Goal: Task Accomplishment & Management: Manage account settings

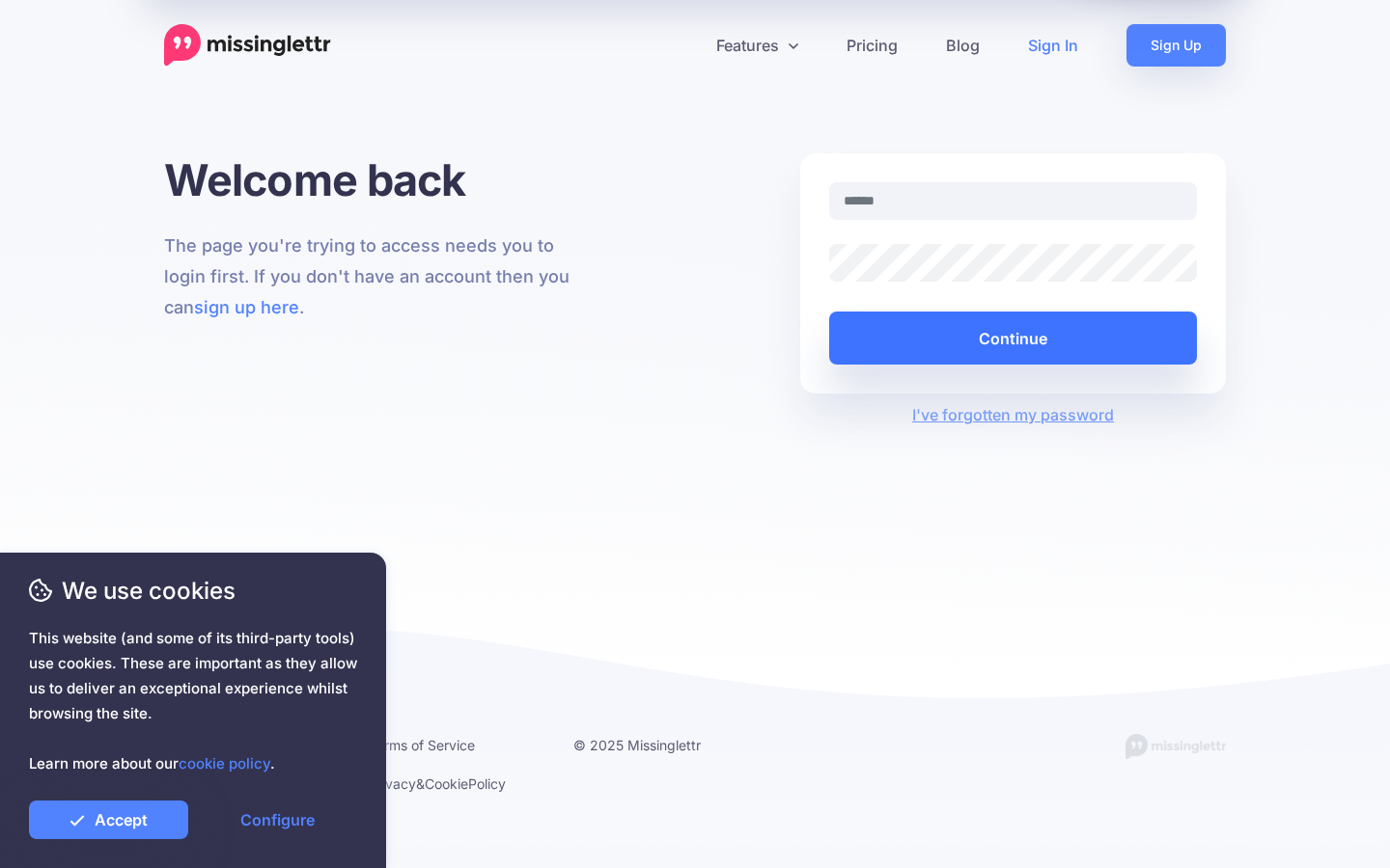
type input "**********"
click at [1126, 336] on button "Continue" at bounding box center [1013, 339] width 368 height 53
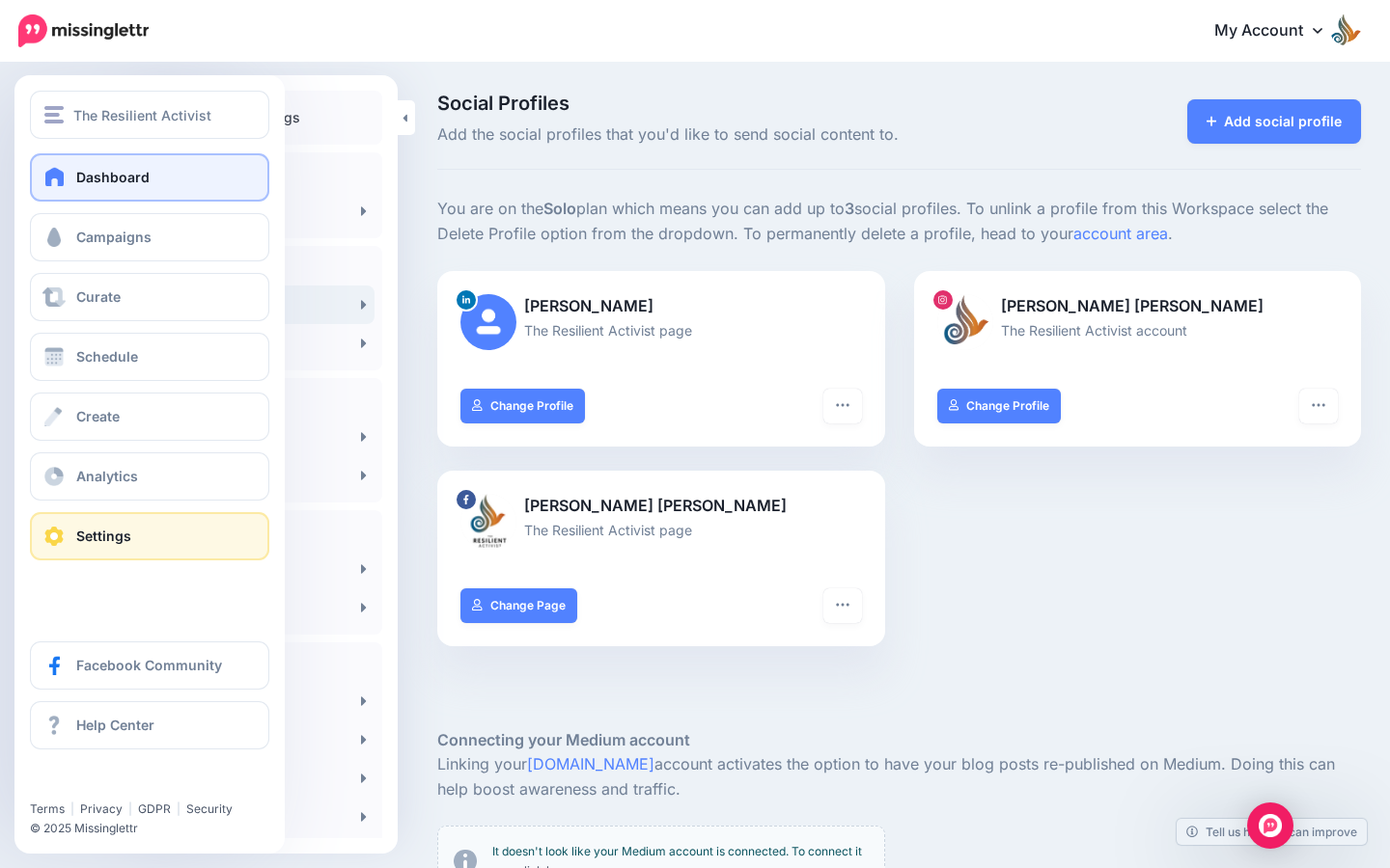
click at [55, 176] on span at bounding box center [55, 177] width 25 height 20
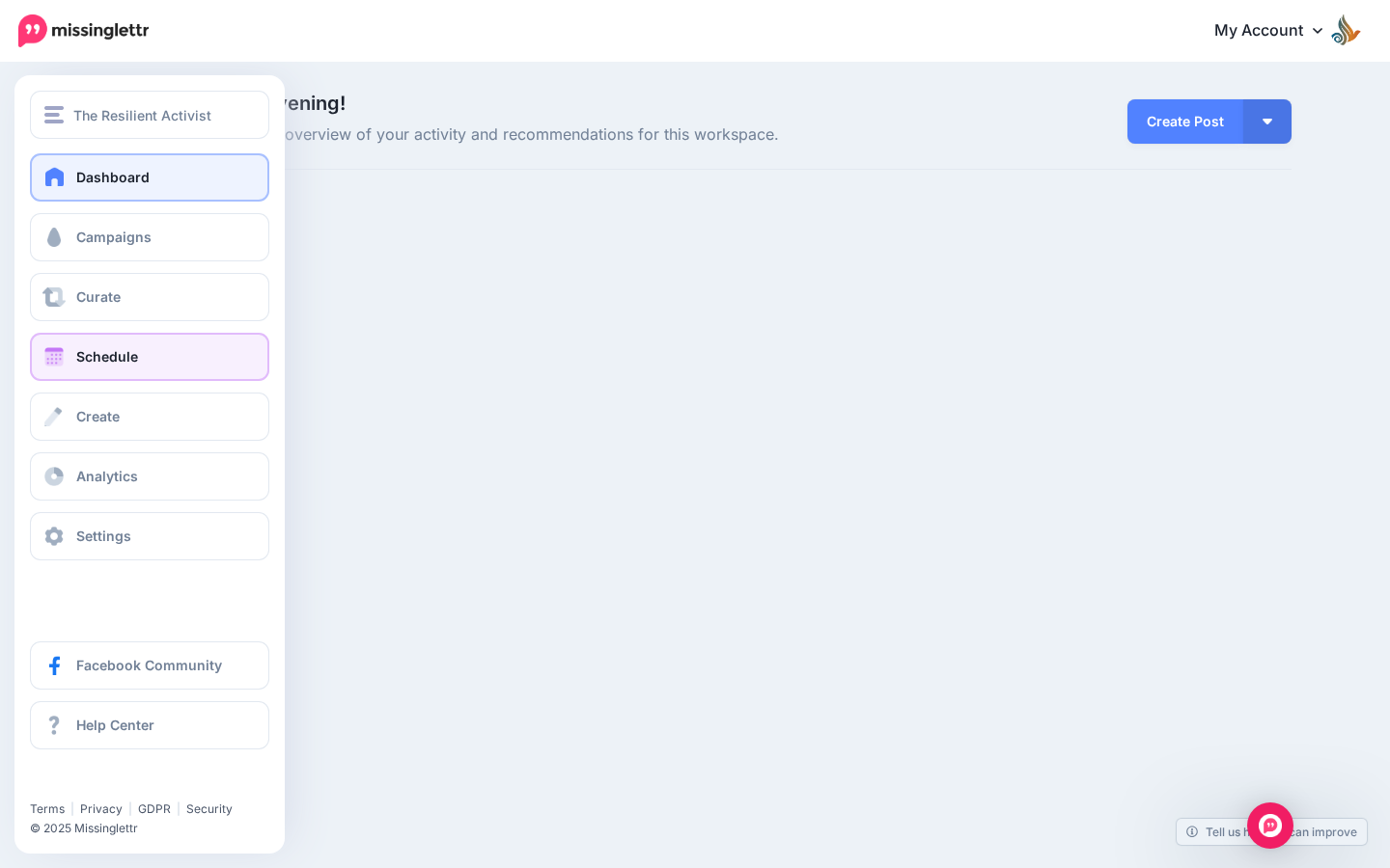
click at [84, 366] on link "Schedule" at bounding box center [150, 356] width 240 height 48
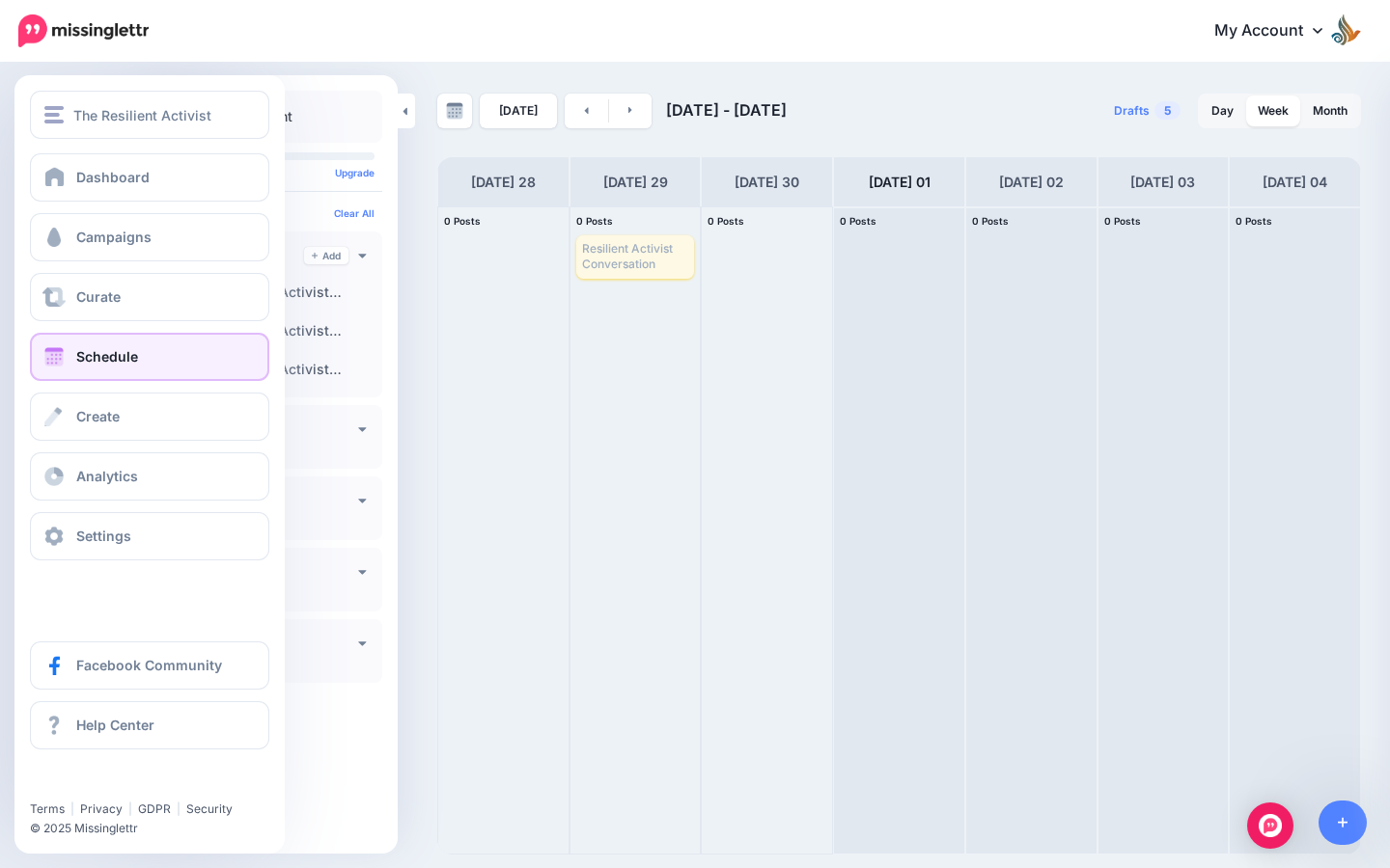
click at [63, 202] on div "Dashboard Campaigns Curate Schedule Create Analytics Settings Facebook Communit…" at bounding box center [150, 357] width 270 height 407
click at [64, 196] on link "Dashboard" at bounding box center [150, 177] width 240 height 48
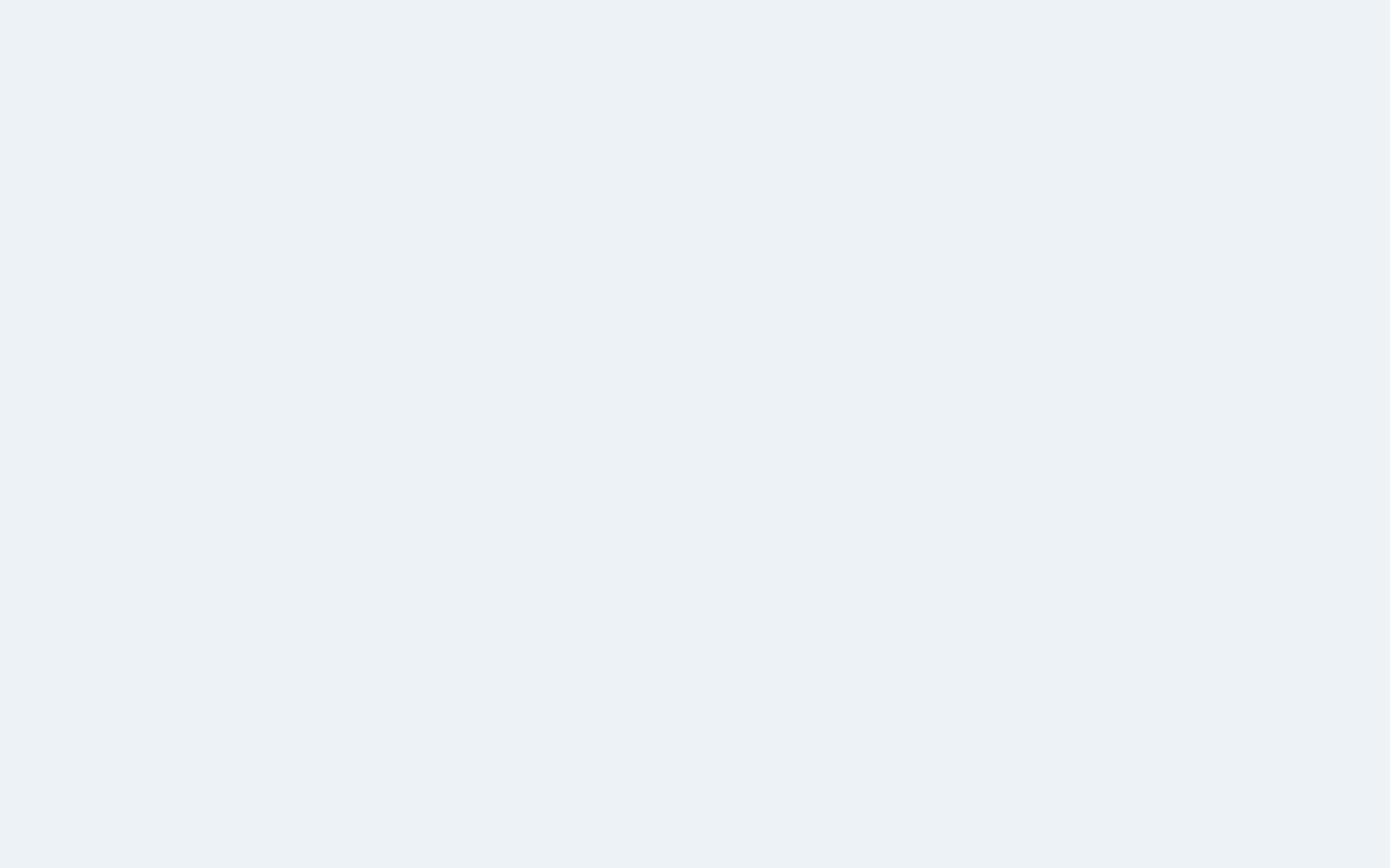
click at [58, 172] on span at bounding box center [55, 177] width 25 height 20
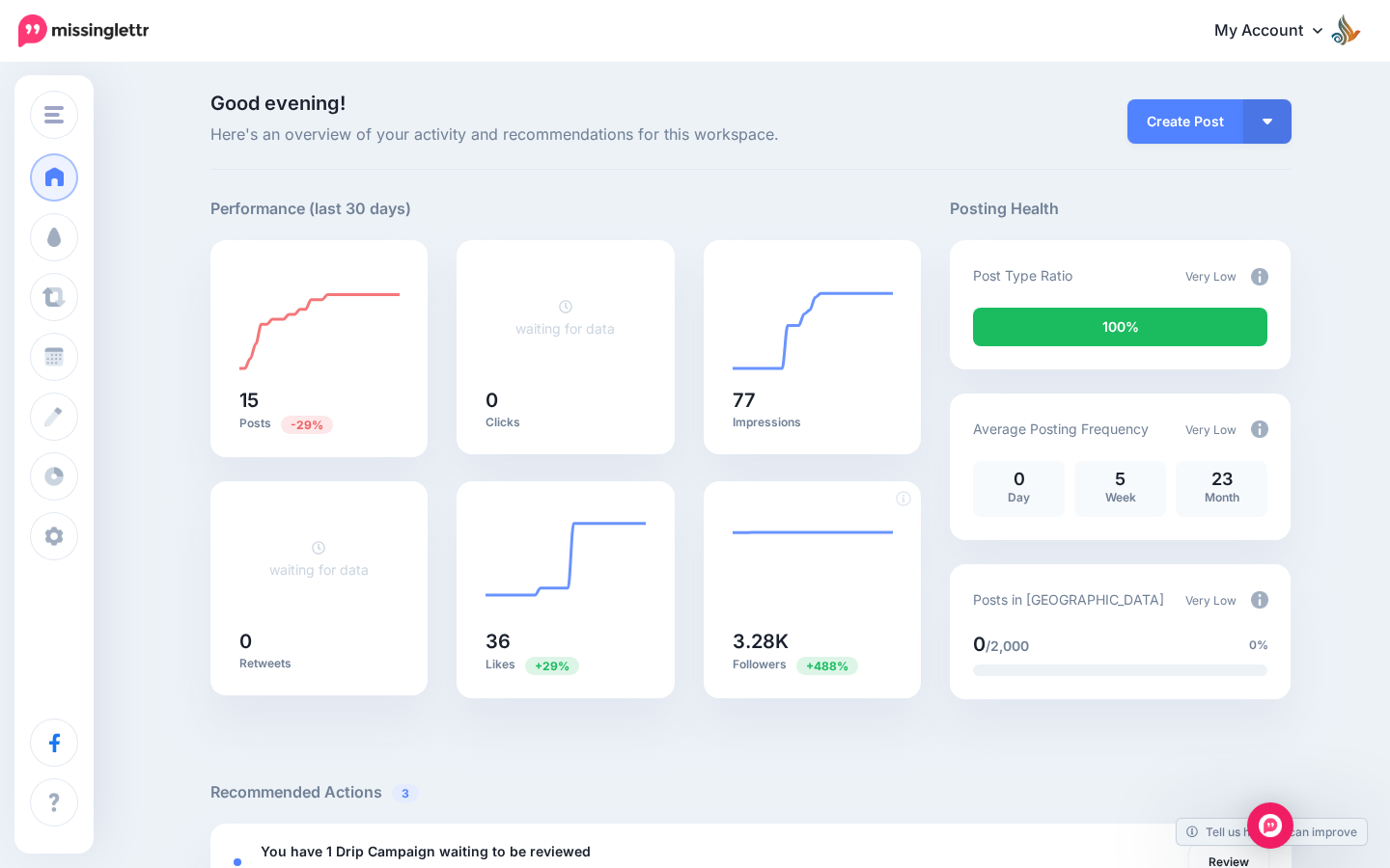
click at [792, 657] on p "Followers +488%" at bounding box center [812, 665] width 161 height 19
click at [1255, 436] on img at bounding box center [1260, 430] width 18 height 18
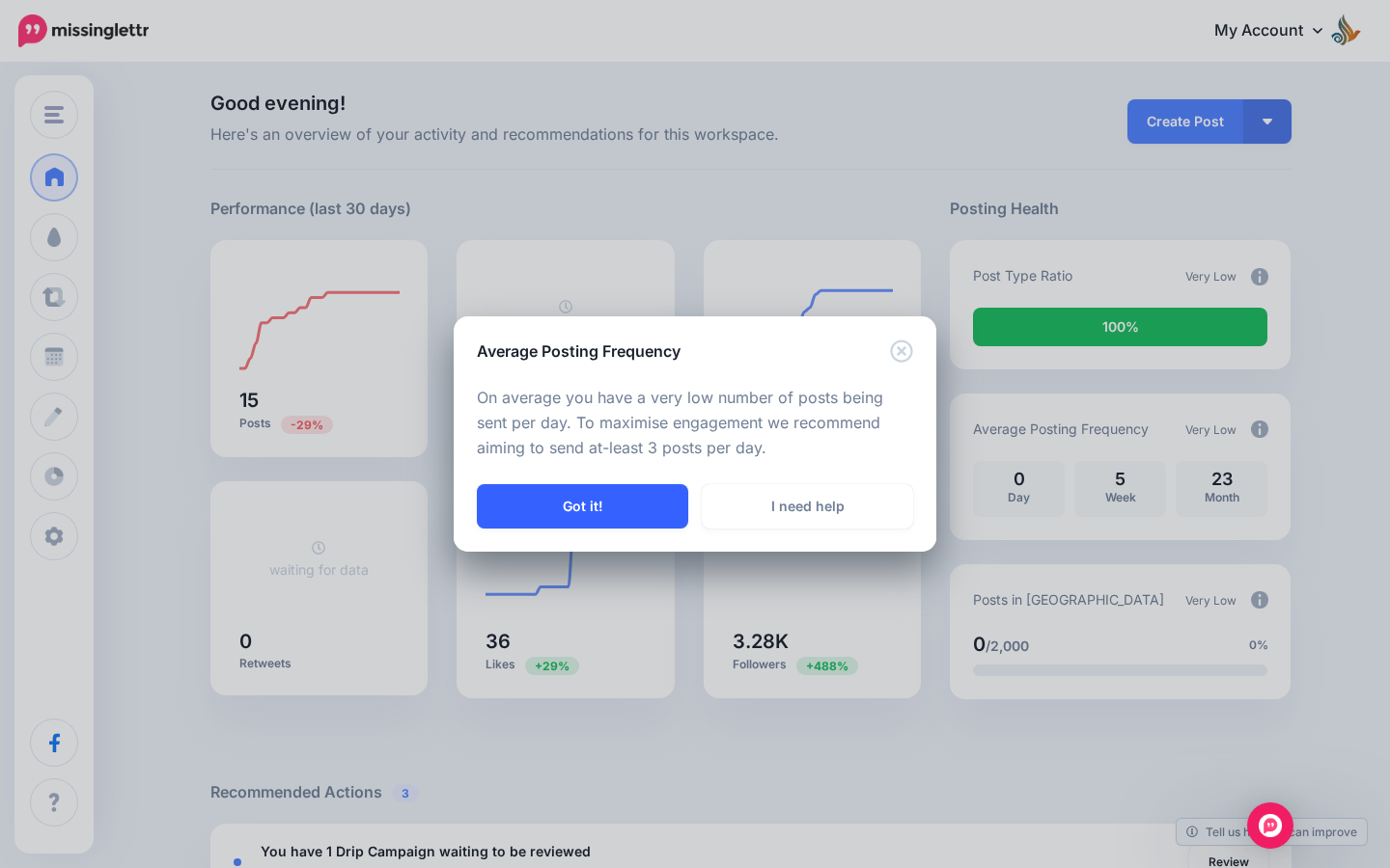
click at [600, 496] on button "Got it!" at bounding box center [582, 506] width 211 height 44
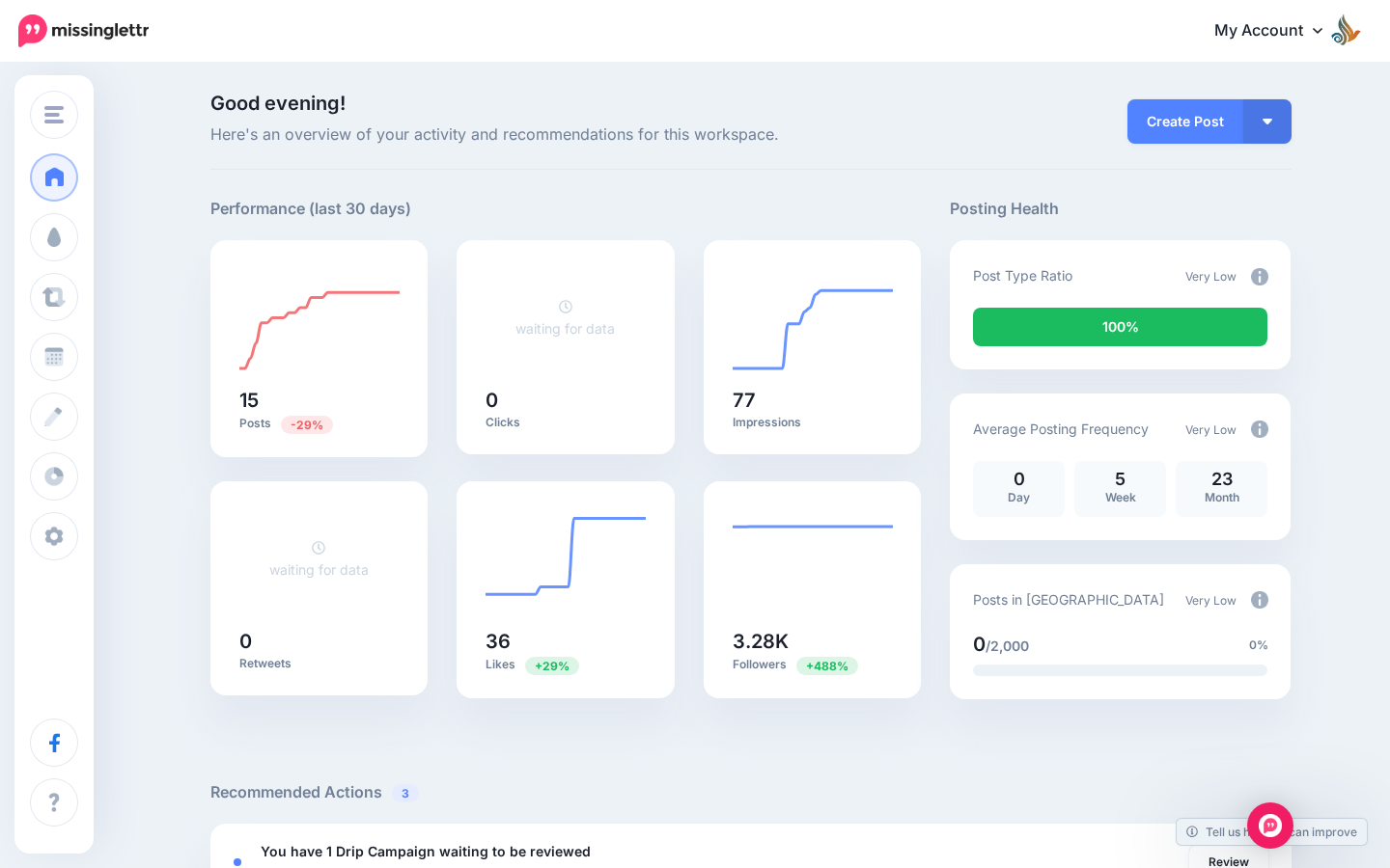
click at [1153, 327] on div "100%" at bounding box center [1120, 327] width 295 height 38
click at [1259, 279] on img at bounding box center [1260, 277] width 18 height 18
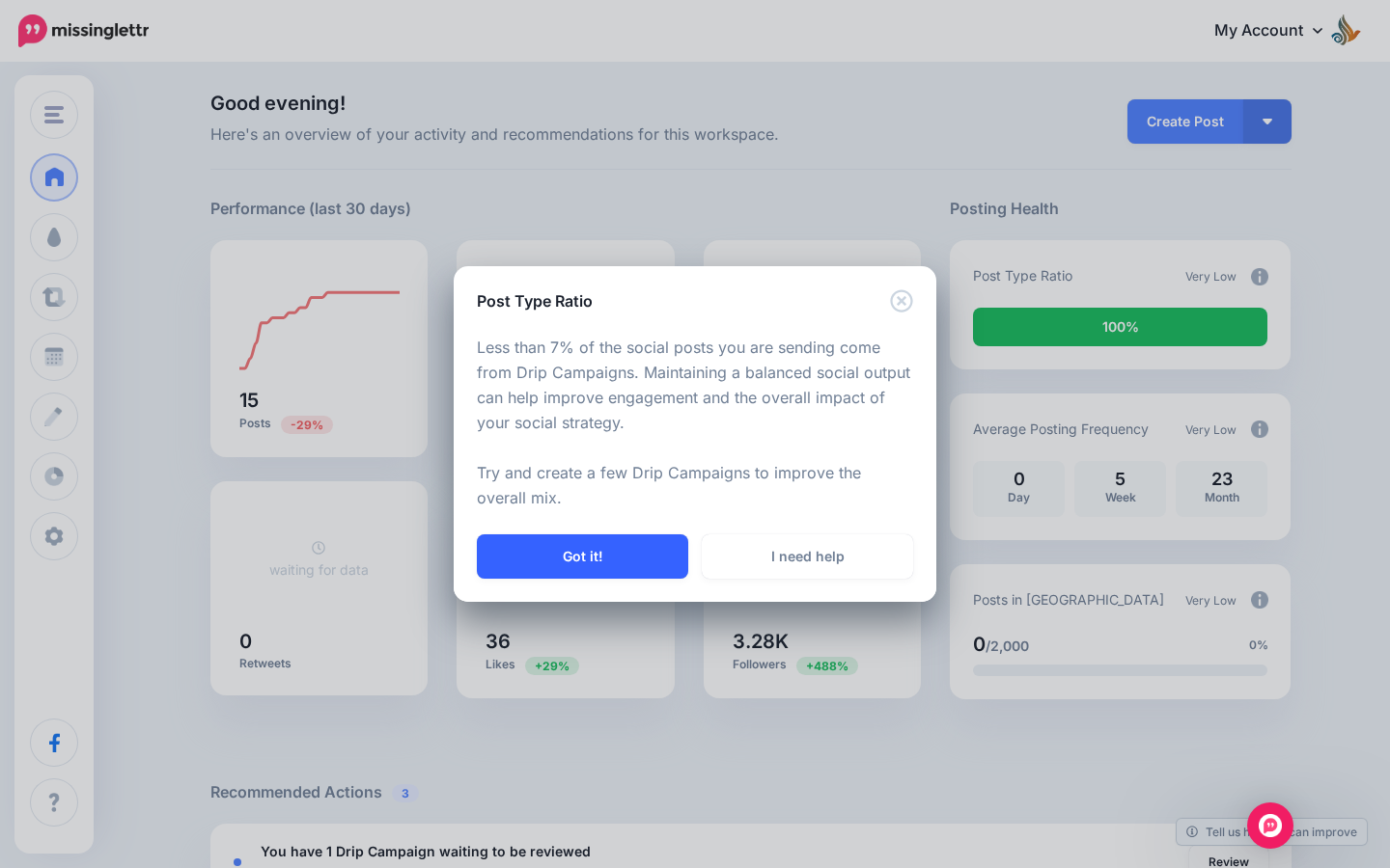
click at [630, 544] on button "Got it!" at bounding box center [582, 556] width 211 height 44
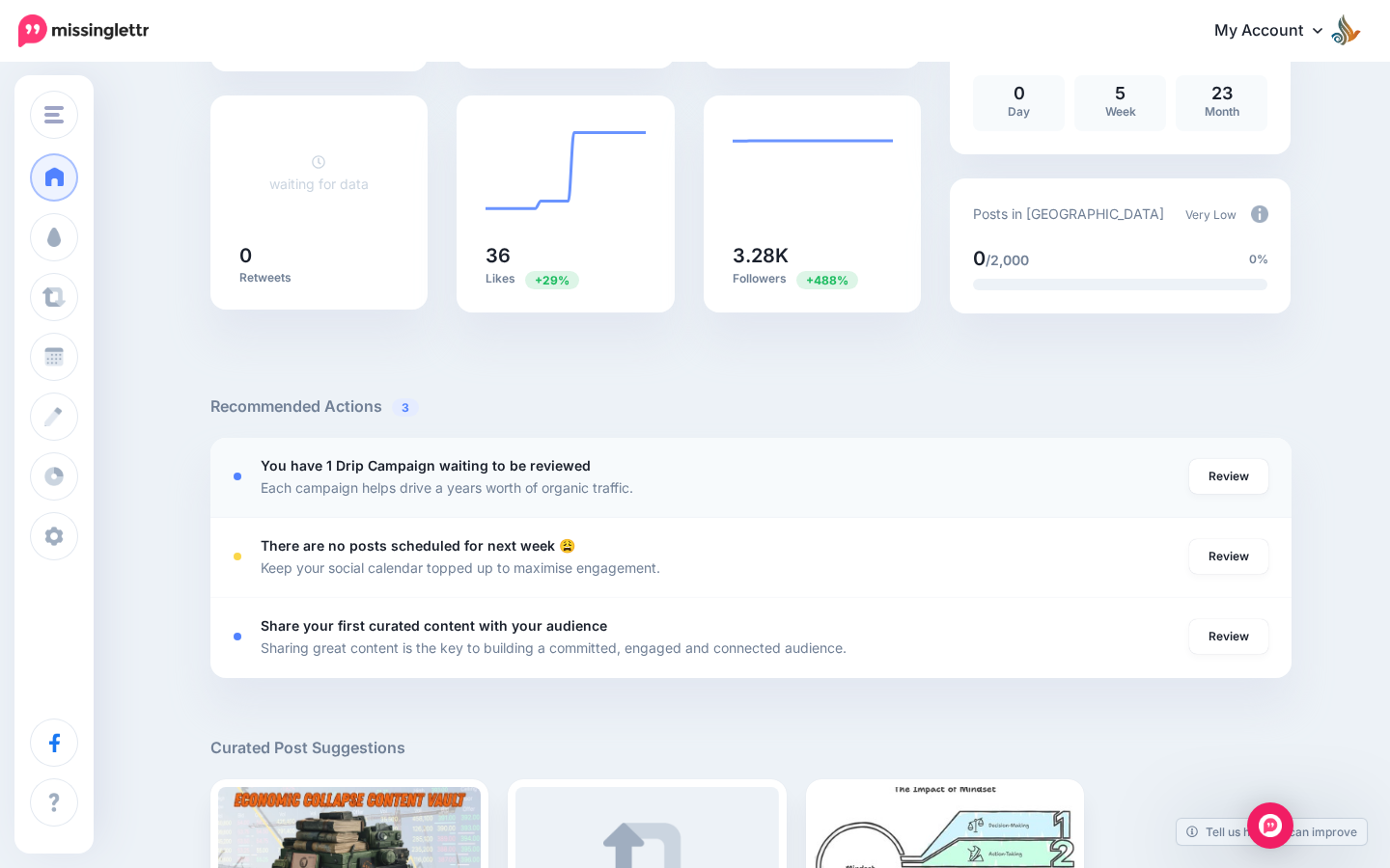
scroll to position [388, 0]
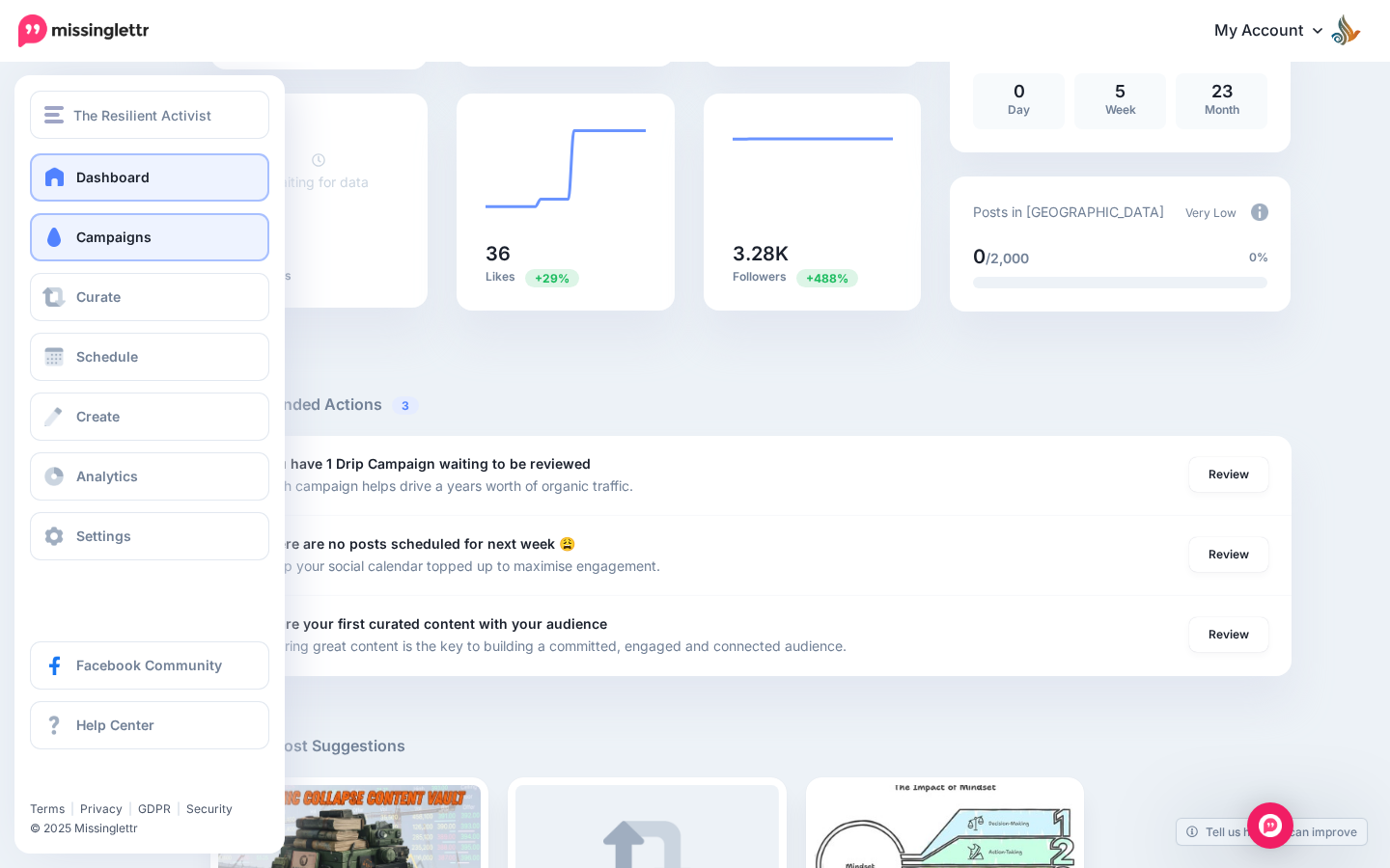
click at [138, 248] on link "Campaigns" at bounding box center [150, 237] width 240 height 48
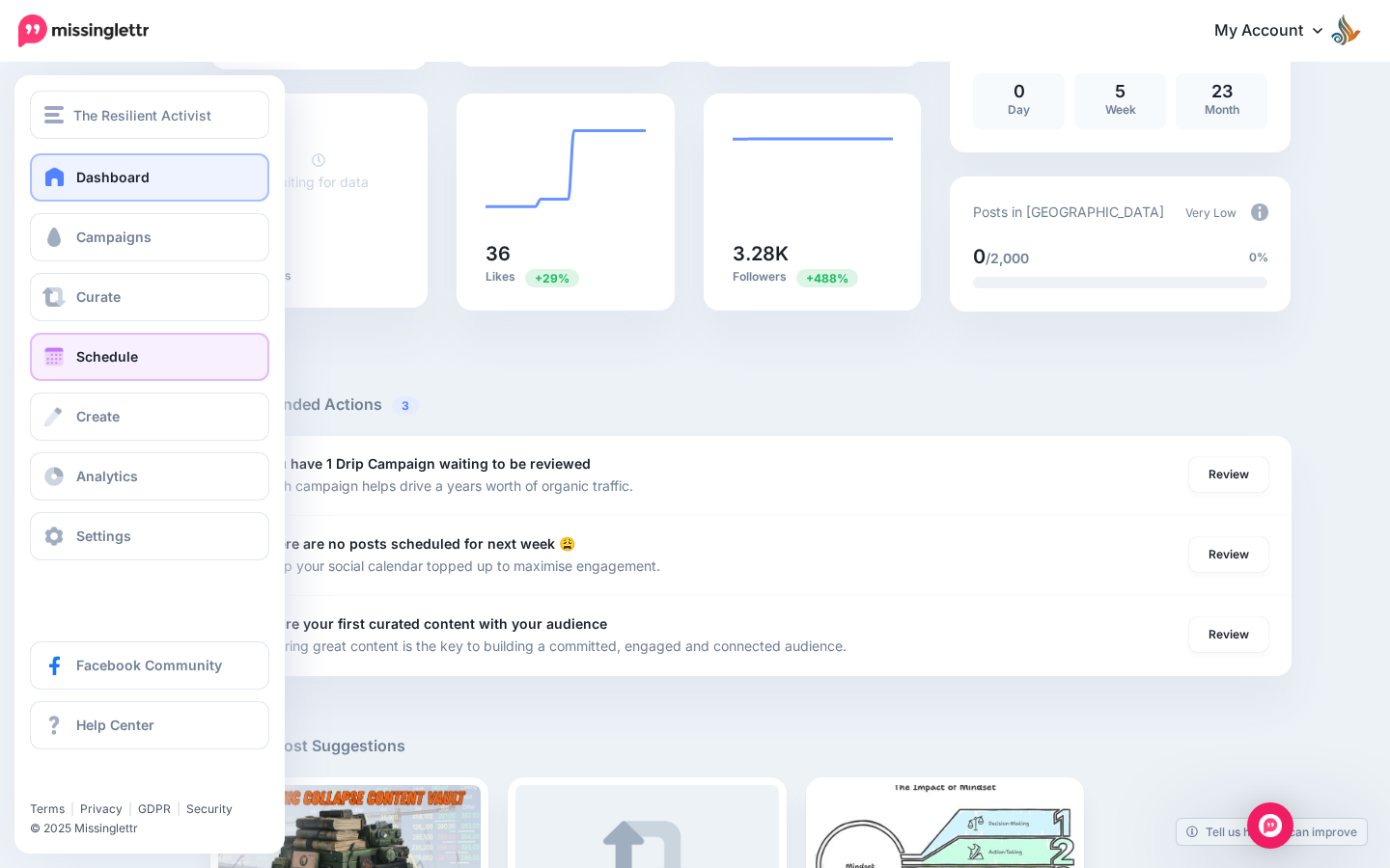
click at [149, 351] on link "Schedule" at bounding box center [150, 356] width 240 height 48
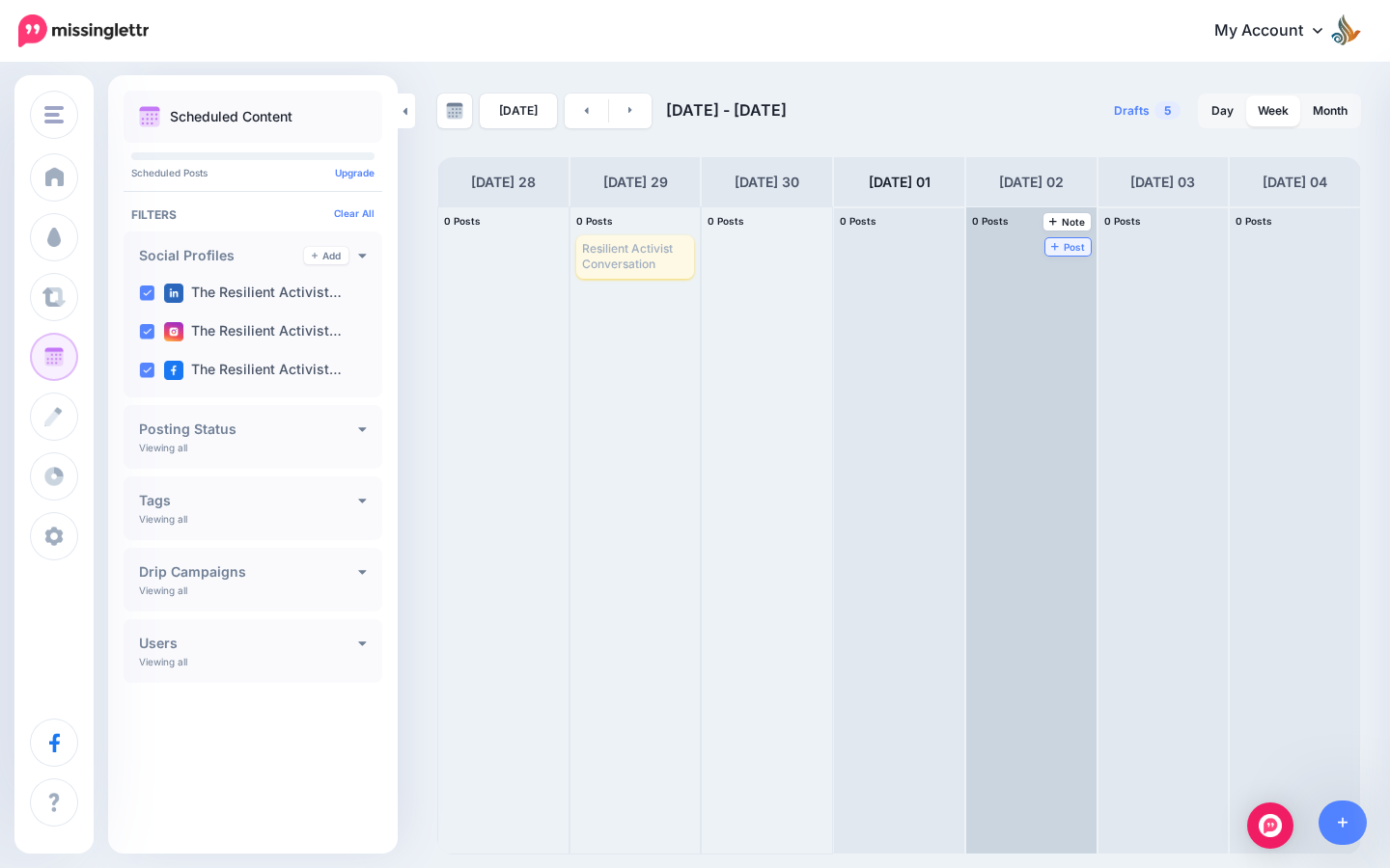
click at [1075, 247] on span "Post" at bounding box center [1068, 248] width 34 height 10
